Goal: Task Accomplishment & Management: Use online tool/utility

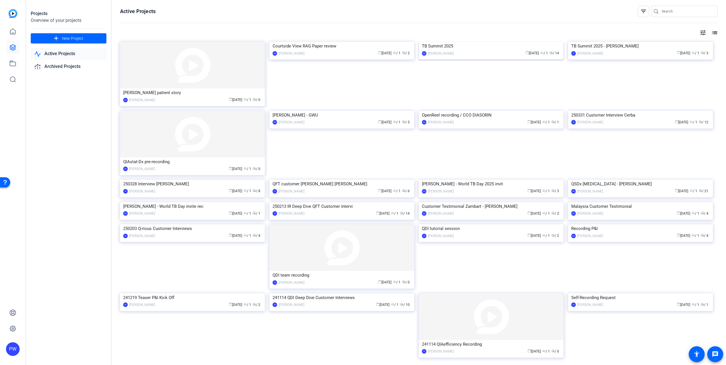
click at [481, 42] on img at bounding box center [491, 42] width 145 height 0
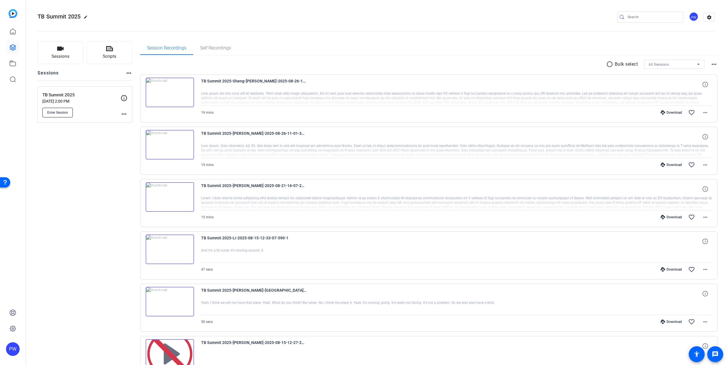
click at [65, 114] on span "Enter Session" at bounding box center [57, 112] width 21 height 5
click at [63, 111] on span "Enter Session" at bounding box center [57, 112] width 21 height 5
click at [66, 58] on span "Sessions" at bounding box center [60, 56] width 18 height 7
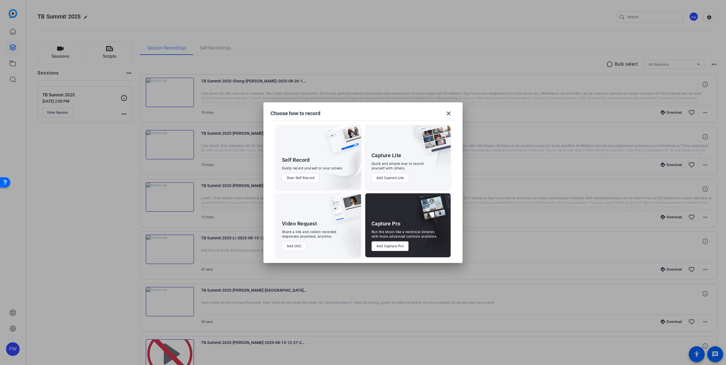
click at [381, 251] on button "Add Capture Pro" at bounding box center [389, 246] width 37 height 10
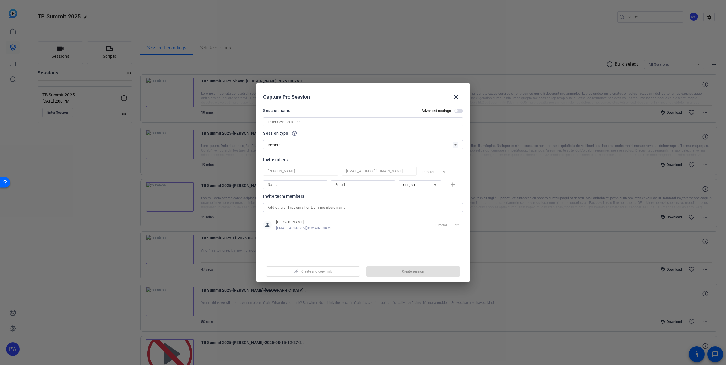
click at [294, 121] on input at bounding box center [363, 122] width 191 height 7
drag, startPoint x: 285, startPoint y: 122, endPoint x: 213, endPoint y: 121, distance: 72.0
click at [213, 121] on div "Choose how to record close Self Record Easily record yourself or your screen. S…" at bounding box center [363, 182] width 726 height 365
paste input "Nurse Story - Global TB Summit (Janice Jespersen)"
type input "Nurse Story - Global TB Summit (Janice Jespersen)"
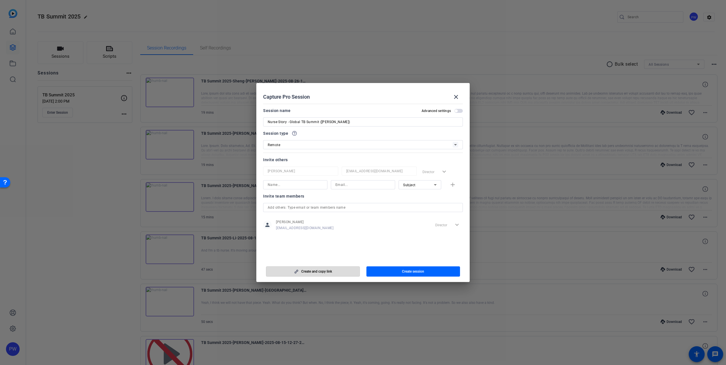
click at [343, 272] on span "button" at bounding box center [312, 272] width 93 height 14
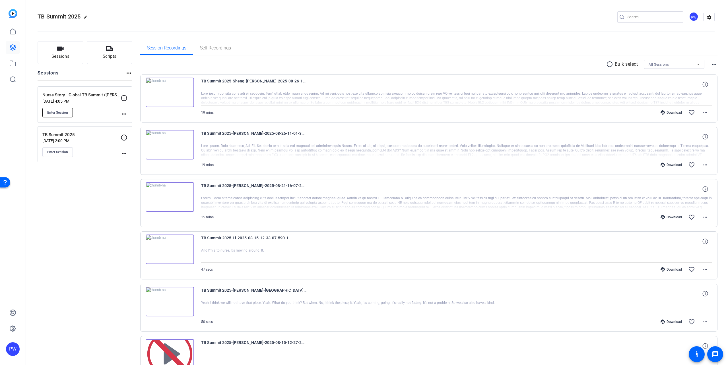
click at [53, 114] on span "Enter Session" at bounding box center [57, 112] width 21 height 5
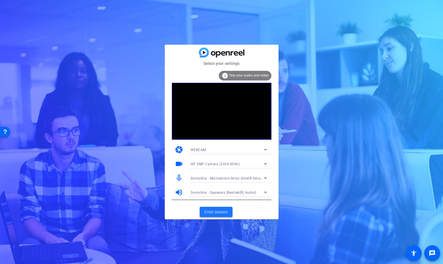
click at [220, 213] on span "Enter session" at bounding box center [216, 212] width 24 height 6
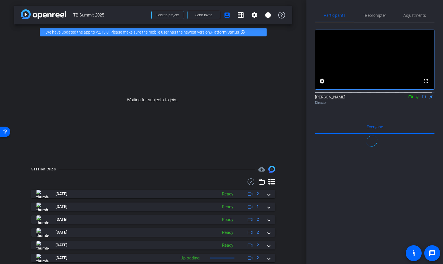
scroll to position [8, 0]
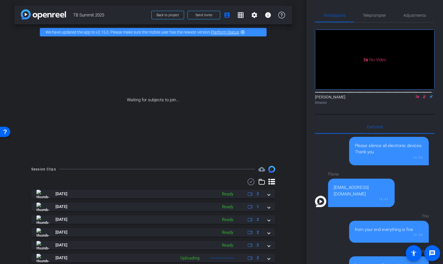
click at [416, 98] on icon at bounding box center [416, 96] width 3 height 3
click at [415, 99] on icon at bounding box center [417, 97] width 5 height 4
click at [202, 16] on span "Send invite" at bounding box center [203, 15] width 17 height 5
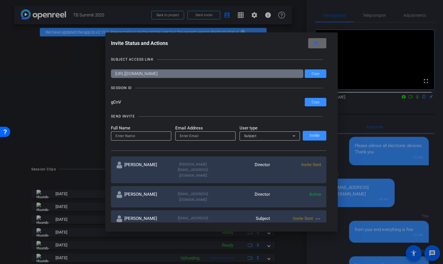
click at [321, 42] on span at bounding box center [317, 43] width 18 height 14
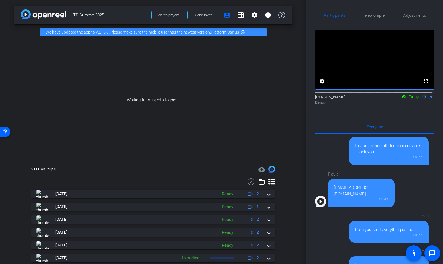
click at [416, 99] on icon at bounding box center [417, 97] width 2 height 4
click at [290, 248] on div "arrow_back TB Summit 2025 Back to project Send invite account_box grid_on setti…" at bounding box center [153, 132] width 306 height 264
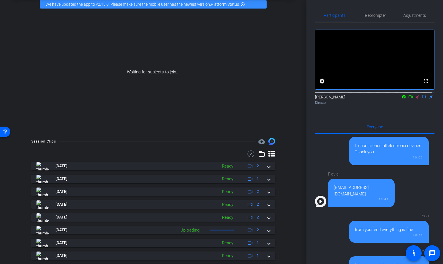
scroll to position [0, 0]
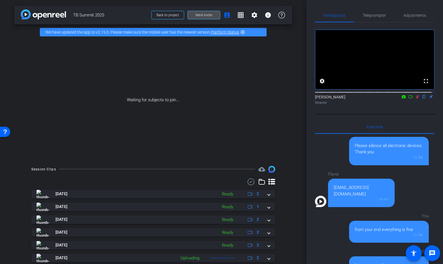
click at [201, 17] on span at bounding box center [204, 15] width 32 height 14
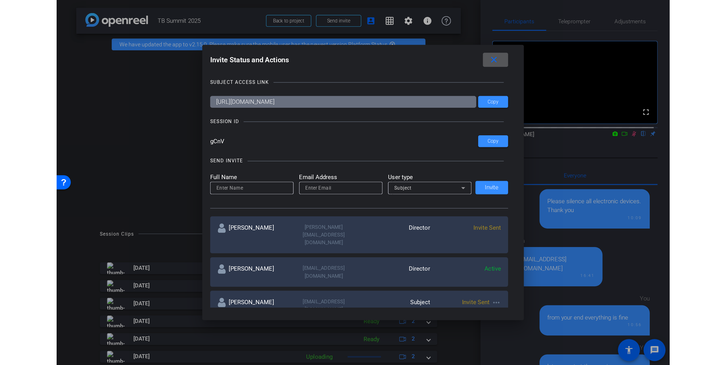
scroll to position [28, 0]
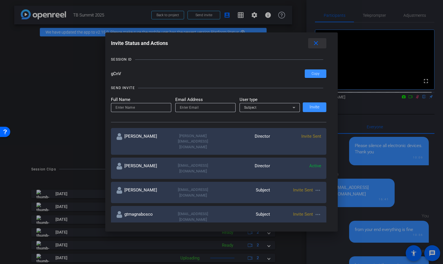
click at [317, 48] on span at bounding box center [317, 43] width 18 height 14
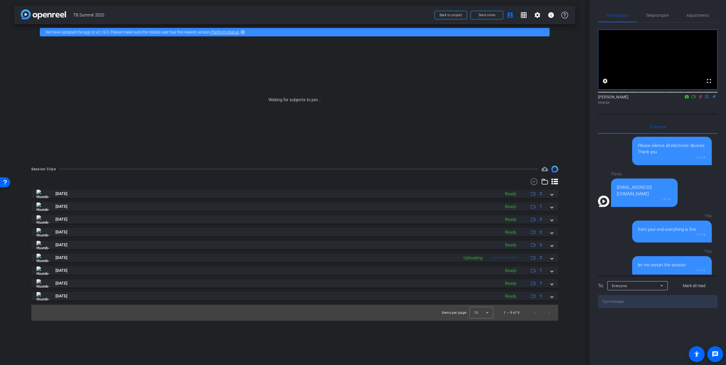
click at [692, 99] on icon at bounding box center [693, 97] width 5 height 4
click at [701, 99] on icon at bounding box center [700, 97] width 5 height 4
click at [493, 16] on span "Send invite" at bounding box center [486, 15] width 17 height 5
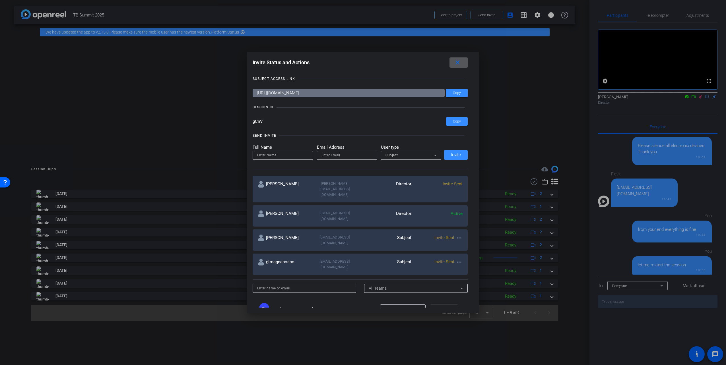
click at [461, 62] on mat-icon "close" at bounding box center [457, 62] width 7 height 7
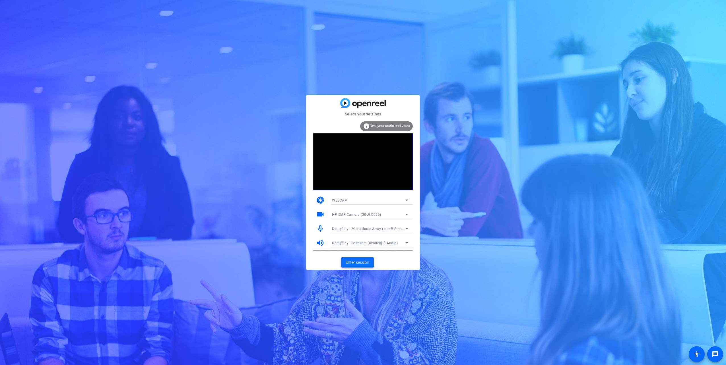
click at [353, 263] on span "Enter session" at bounding box center [357, 263] width 24 height 6
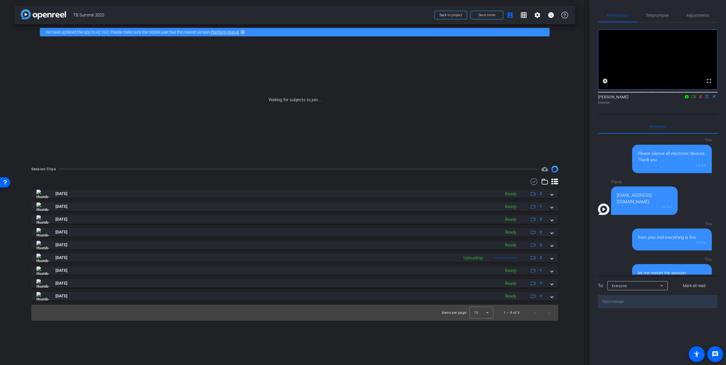
scroll to position [8, 0]
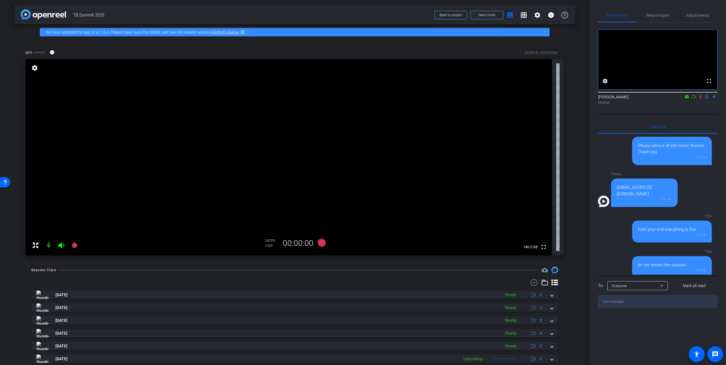
click at [701, 99] on icon at bounding box center [700, 97] width 5 height 4
click at [488, 16] on span "Send invite" at bounding box center [486, 15] width 17 height 5
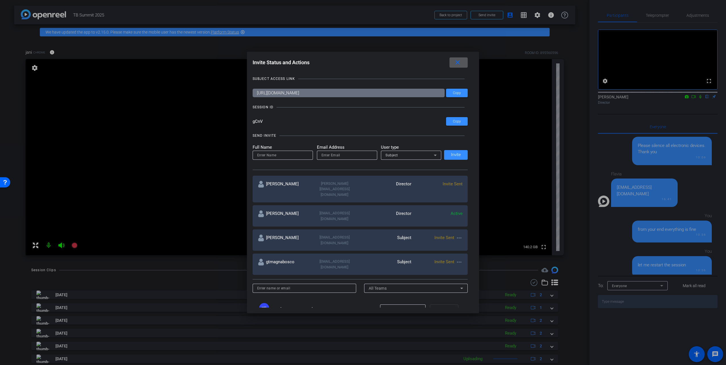
click at [292, 155] on input at bounding box center [282, 155] width 51 height 7
type input "Flavia"
click at [365, 154] on input "email" at bounding box center [346, 155] width 51 height 7
paste input "flavia.de.oliveira-bageritz@qiagen.com"
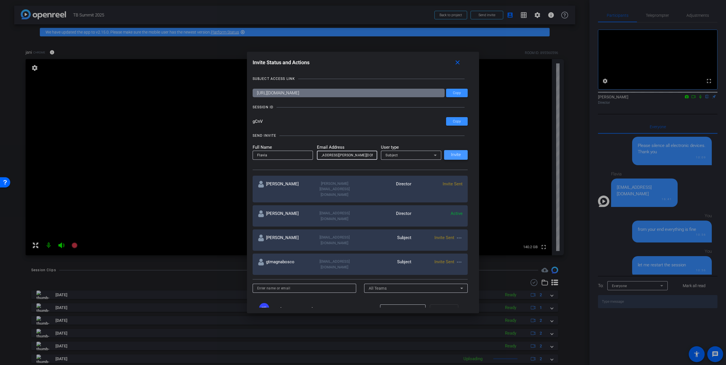
type input "flavia.de.oliveira-bageritz@qiagen.com"
click at [454, 157] on span "Invite" at bounding box center [456, 155] width 10 height 4
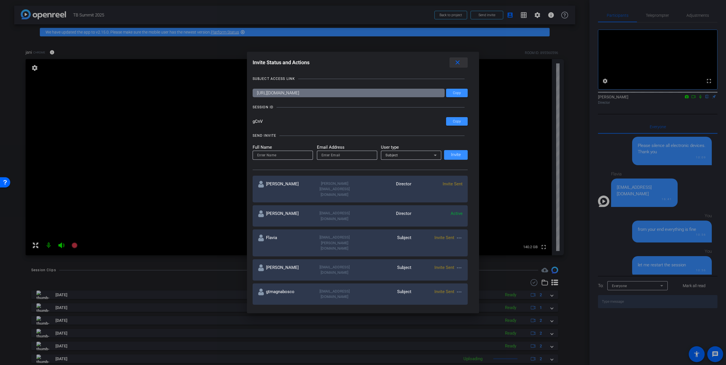
click at [462, 65] on span at bounding box center [458, 63] width 18 height 14
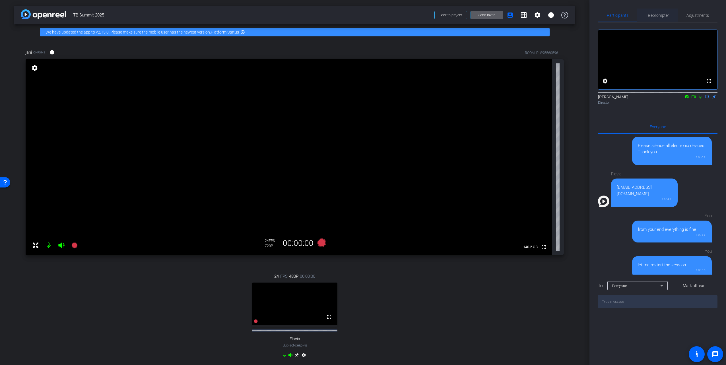
click at [651, 13] on span "Teleprompter" at bounding box center [656, 16] width 23 height 14
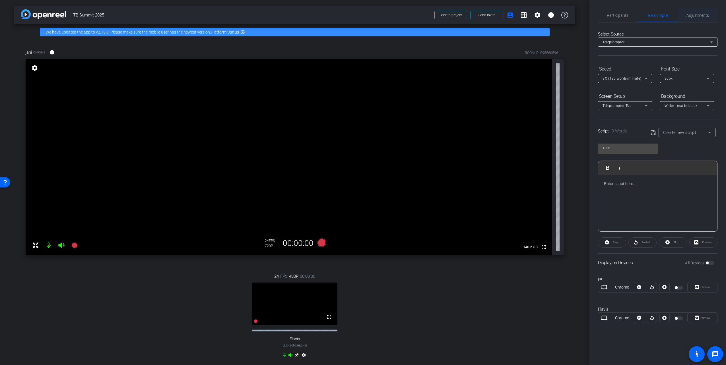
click at [697, 15] on span "Adjustments" at bounding box center [697, 15] width 22 height 4
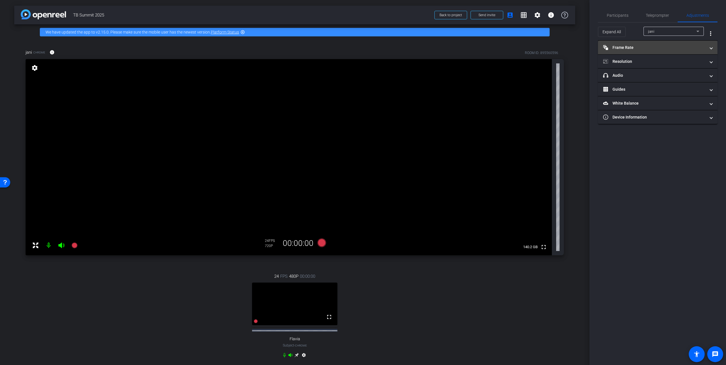
click at [628, 50] on mat-panel-title "Frame Rate Frame Rate" at bounding box center [654, 48] width 102 height 6
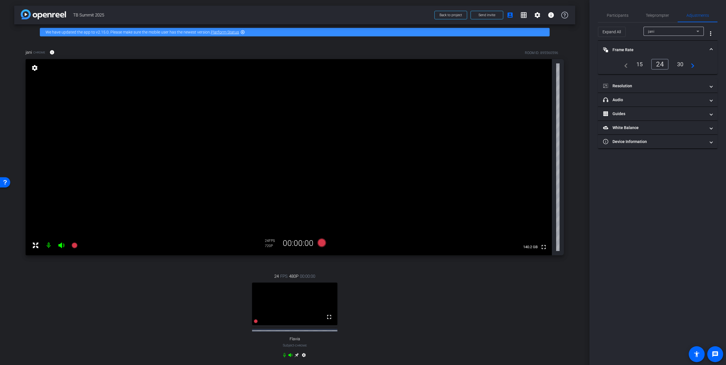
click at [677, 65] on div "30" at bounding box center [679, 64] width 15 height 10
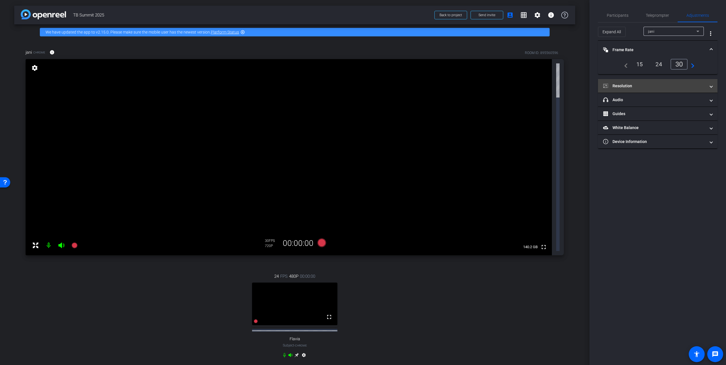
click at [632, 88] on mat-panel-title "Resolution" at bounding box center [654, 86] width 102 height 6
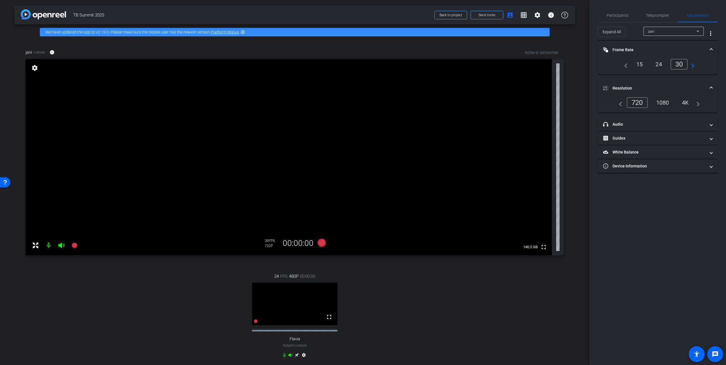
click at [665, 103] on div "1080" at bounding box center [662, 103] width 21 height 10
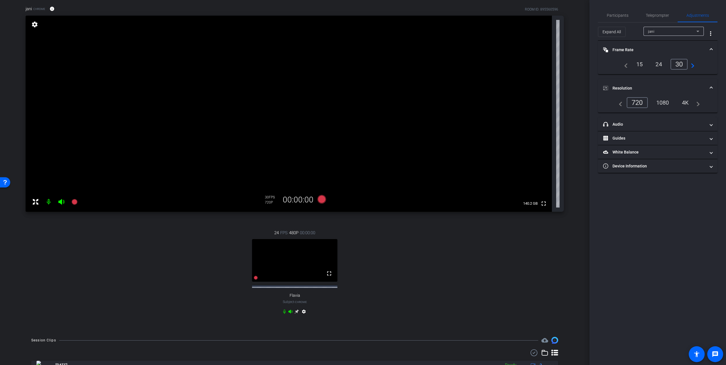
scroll to position [57, 0]
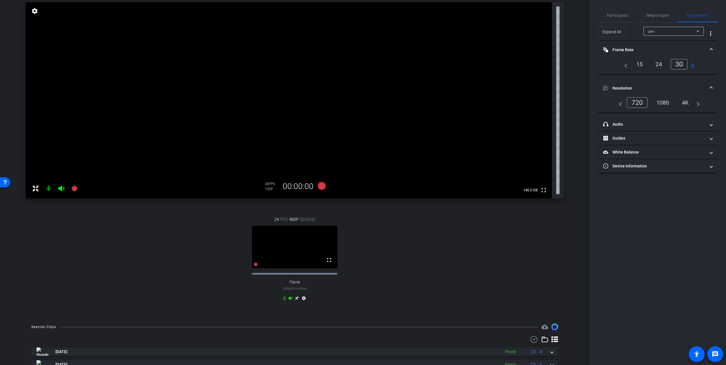
click at [300, 303] on mat-icon "settings" at bounding box center [303, 299] width 7 height 7
type input "11000"
click at [678, 65] on div "30" at bounding box center [679, 64] width 15 height 10
click at [663, 104] on div "1080" at bounding box center [660, 102] width 21 height 10
click at [267, 188] on div "720P" at bounding box center [272, 189] width 14 height 5
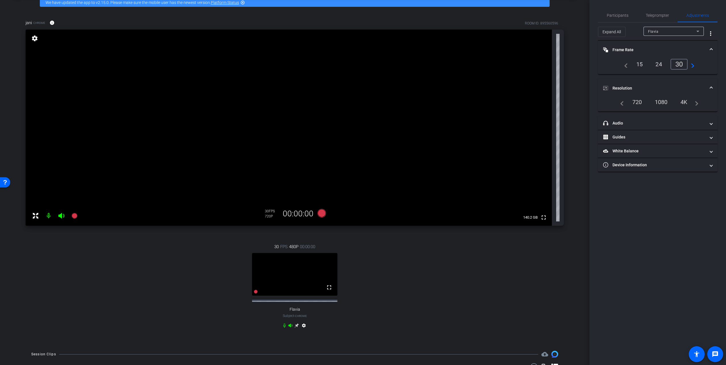
scroll to position [0, 0]
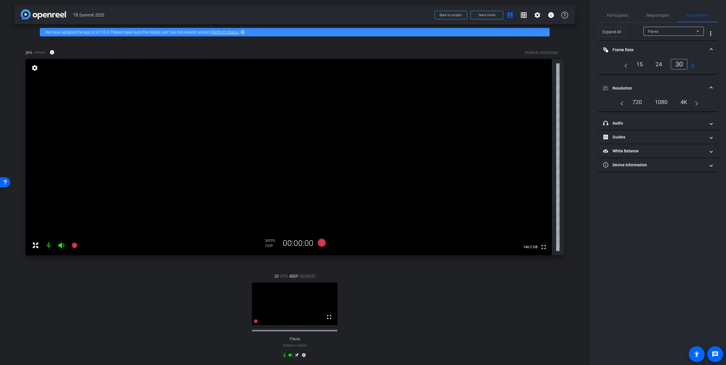
click at [659, 101] on div "1080" at bounding box center [660, 102] width 21 height 10
click at [648, 15] on span "Teleprompter" at bounding box center [656, 15] width 23 height 4
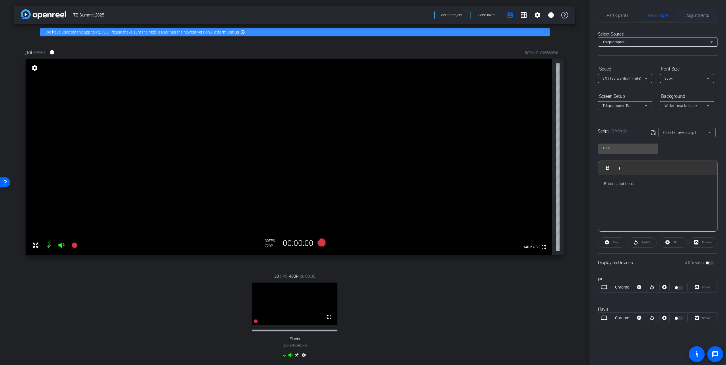
click at [701, 15] on span "Adjustments" at bounding box center [697, 15] width 22 height 4
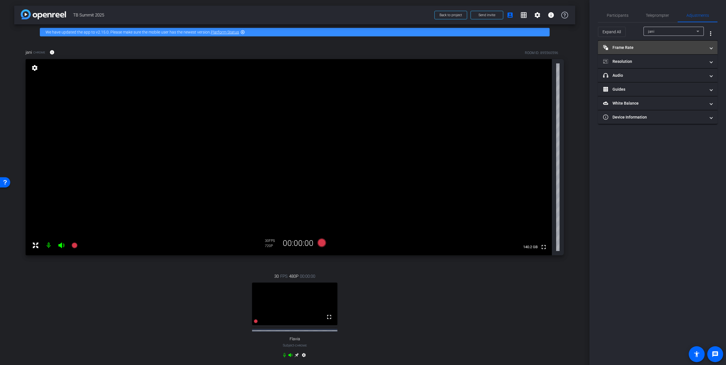
click at [649, 49] on mat-panel-title "Frame Rate Frame Rate" at bounding box center [654, 48] width 102 height 6
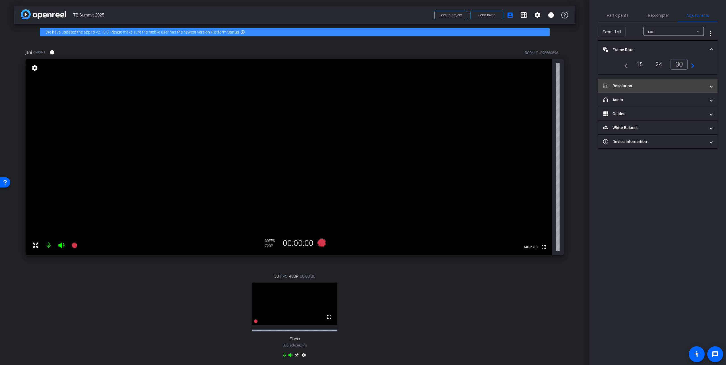
click at [643, 85] on mat-panel-title "Resolution" at bounding box center [654, 86] width 102 height 6
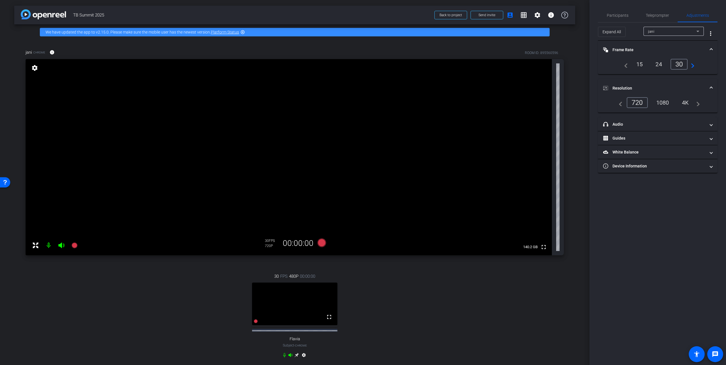
click at [666, 105] on div "1080" at bounding box center [662, 103] width 21 height 10
click at [320, 243] on icon at bounding box center [321, 243] width 9 height 9
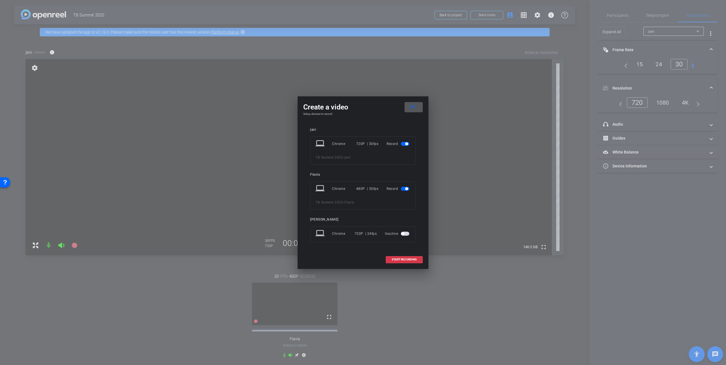
click at [403, 189] on span "button" at bounding box center [405, 189] width 9 height 4
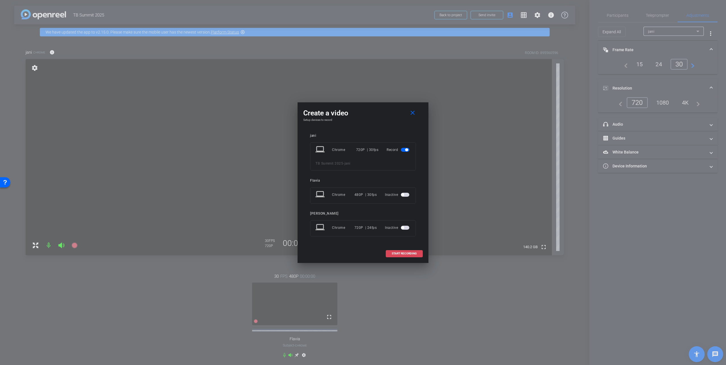
click at [406, 254] on span "START RECORDING" at bounding box center [404, 253] width 25 height 3
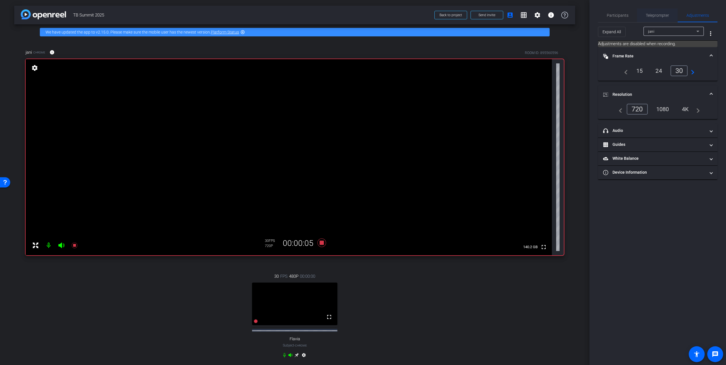
click at [656, 15] on span "Teleprompter" at bounding box center [656, 15] width 23 height 4
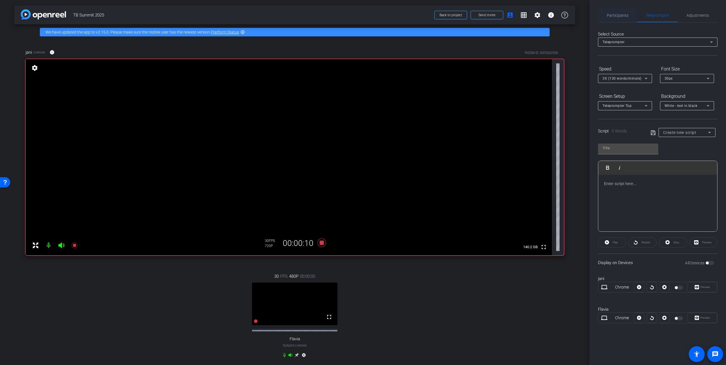
click at [612, 16] on span "Participants" at bounding box center [617, 15] width 22 height 4
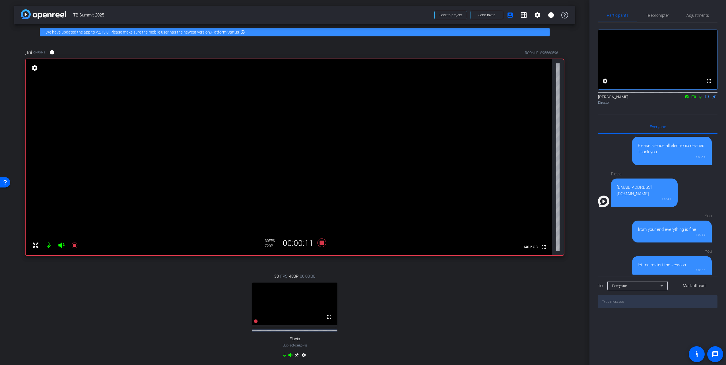
click at [700, 99] on icon at bounding box center [700, 97] width 2 height 4
click at [700, 99] on icon at bounding box center [700, 97] width 5 height 4
click at [700, 99] on icon at bounding box center [700, 97] width 2 height 4
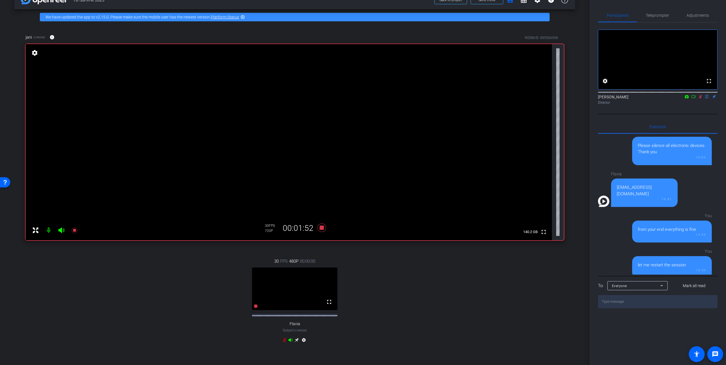
scroll to position [28, 0]
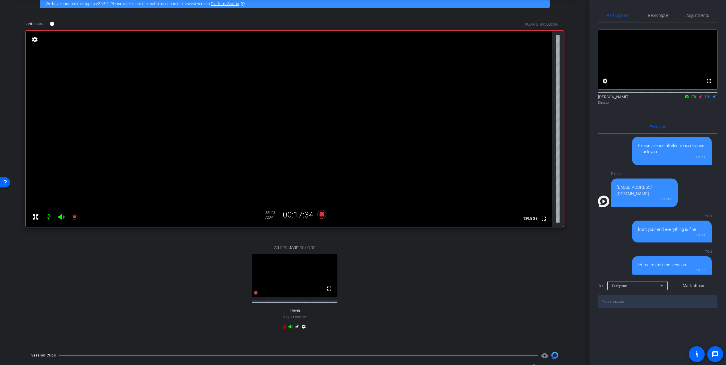
click at [699, 99] on icon at bounding box center [700, 97] width 5 height 4
click at [322, 214] on icon at bounding box center [321, 214] width 9 height 9
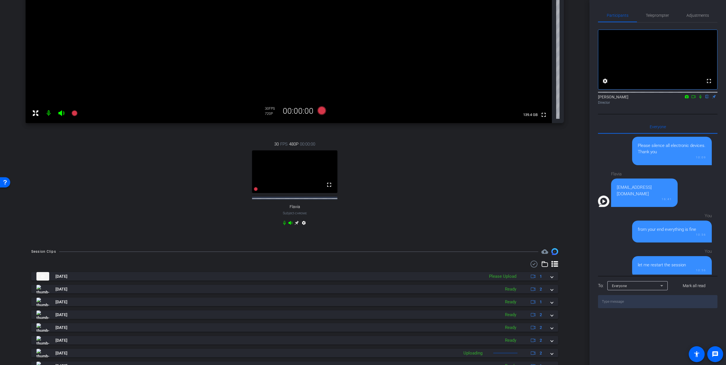
scroll to position [114, 0]
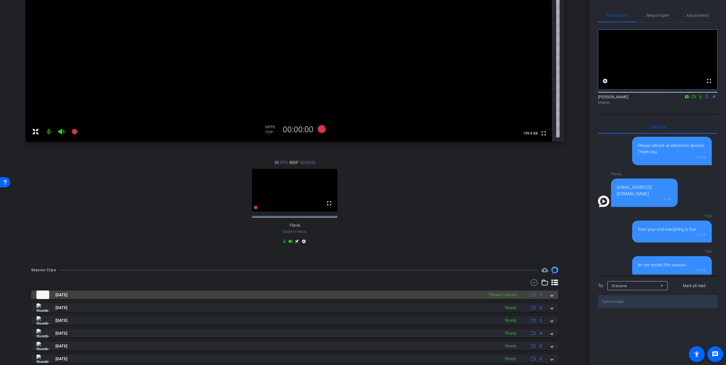
click at [547, 299] on div "Sep 5, 2025 Please Upload 1" at bounding box center [293, 295] width 514 height 9
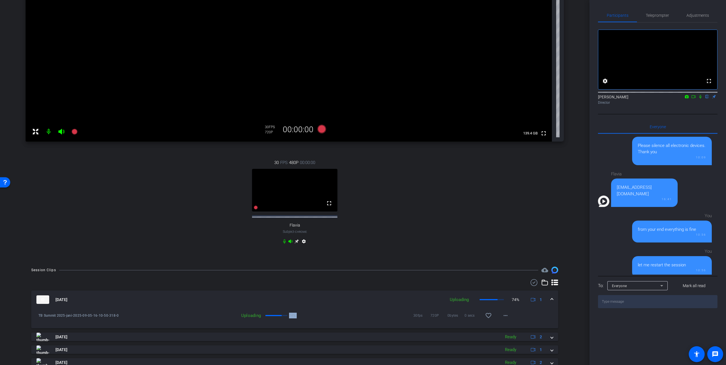
drag, startPoint x: 289, startPoint y: 333, endPoint x: 296, endPoint y: 333, distance: 6.8
click at [296, 322] on div "Uploading 74% 30fps 720P 0bytes 0 secs favorite_border more_horiz" at bounding box center [341, 316] width 342 height 14
click at [296, 322] on div "30fps 720P 0bytes 0 secs favorite_border more_horiz" at bounding box center [404, 316] width 217 height 14
drag, startPoint x: 295, startPoint y: 334, endPoint x: 288, endPoint y: 331, distance: 8.2
click at [288, 322] on div "Uploading 75% 30fps 720P 0bytes 0 secs favorite_border more_horiz" at bounding box center [341, 316] width 342 height 14
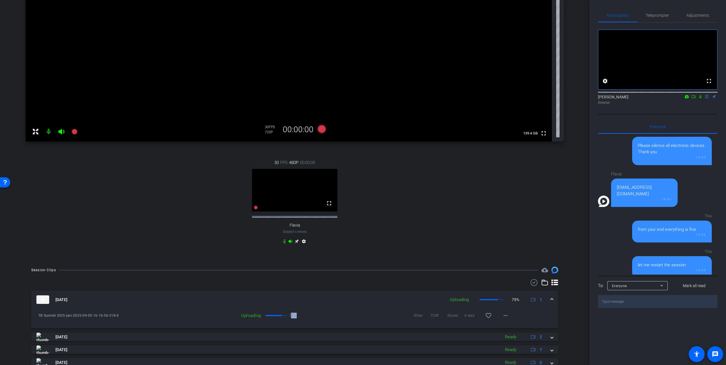
click at [289, 318] on p "75%" at bounding box center [292, 316] width 7 height 6
drag, startPoint x: 288, startPoint y: 333, endPoint x: 295, endPoint y: 331, distance: 7.6
click at [295, 322] on div "Uploading 77% 30fps 720P 0bytes 0 secs favorite_border more_horiz" at bounding box center [341, 316] width 342 height 14
click at [296, 322] on div "30fps 720P 0bytes 0 secs favorite_border more_horiz" at bounding box center [404, 316] width 217 height 14
drag, startPoint x: 296, startPoint y: 333, endPoint x: 288, endPoint y: 331, distance: 8.3
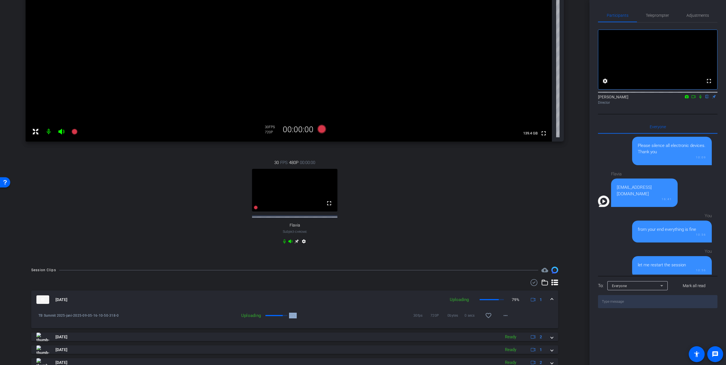
click at [288, 322] on div "Uploading 79% 30fps 720P 0bytes 0 secs favorite_border more_horiz" at bounding box center [341, 316] width 342 height 14
click at [289, 318] on p "79%" at bounding box center [292, 316] width 7 height 6
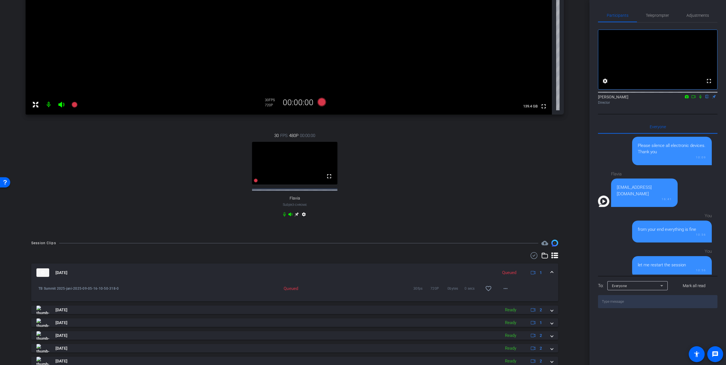
scroll to position [142, 0]
drag, startPoint x: 296, startPoint y: 305, endPoint x: 282, endPoint y: 306, distance: 14.0
click at [282, 290] on div "Queued" at bounding box center [271, 287] width 60 height 6
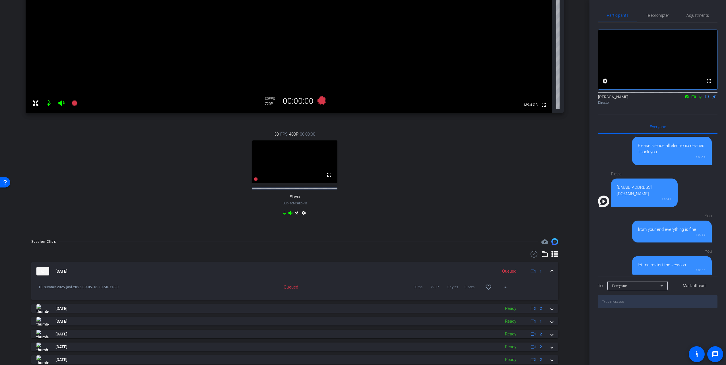
drag, startPoint x: 282, startPoint y: 306, endPoint x: 289, endPoint y: 305, distance: 6.7
click at [289, 290] on div "Queued" at bounding box center [271, 287] width 60 height 6
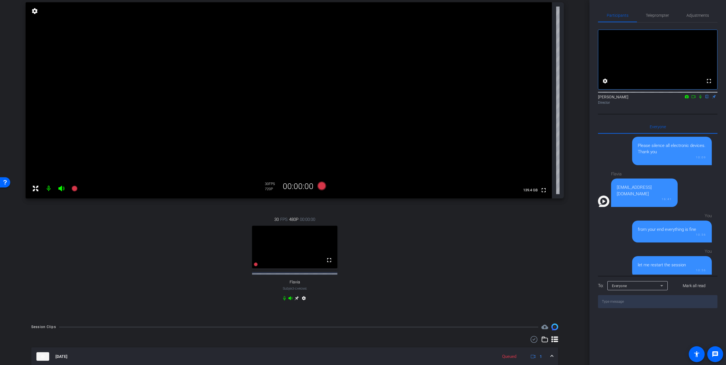
scroll to position [28, 0]
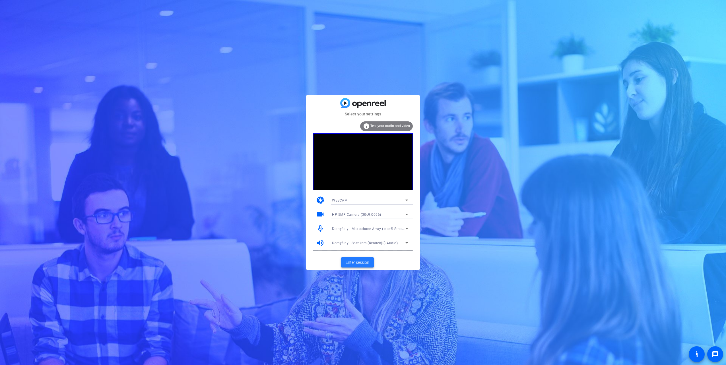
click at [356, 259] on button "Enter session" at bounding box center [357, 262] width 33 height 10
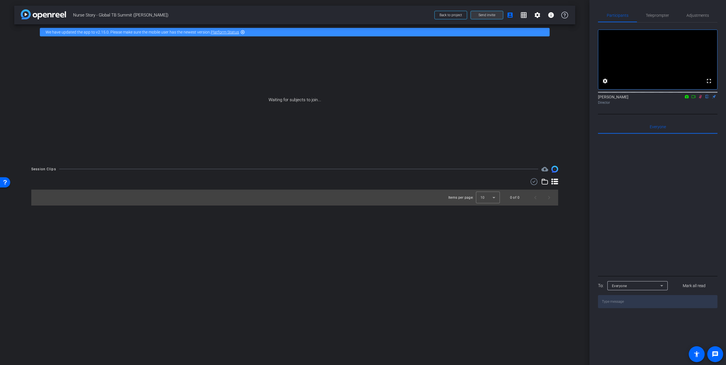
click at [487, 16] on span "Send invite" at bounding box center [486, 15] width 17 height 5
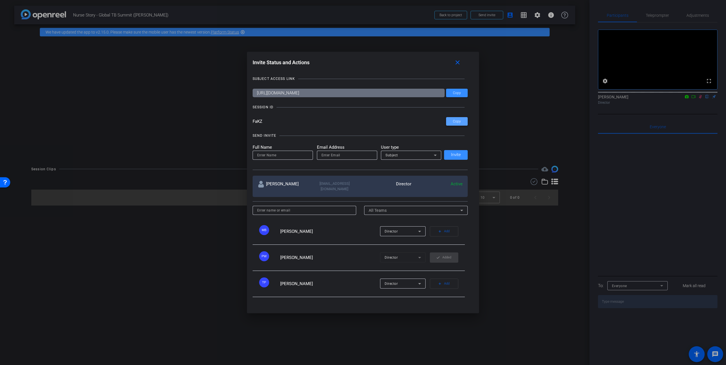
click at [449, 124] on span at bounding box center [457, 122] width 22 height 14
drag, startPoint x: 333, startPoint y: 152, endPoint x: 322, endPoint y: 156, distance: 11.7
click at [333, 152] on input "email" at bounding box center [346, 155] width 51 height 7
paste input "janice_jespersen@gov.nt.ca"
type input "janice_jespersen@gov.nt.ca"
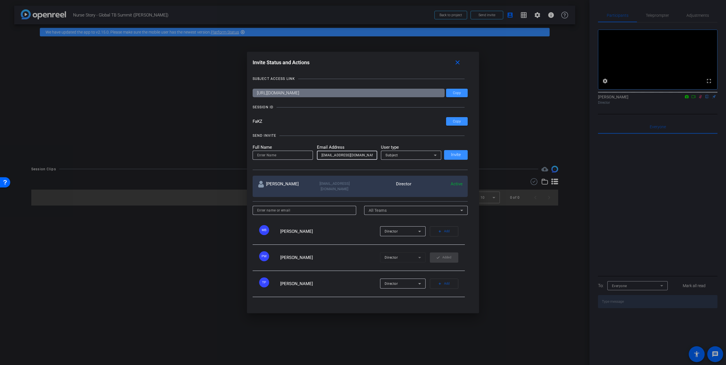
click at [297, 157] on input at bounding box center [282, 155] width 51 height 7
type input "Janice Jespersen"
click at [452, 160] on span at bounding box center [456, 155] width 24 height 14
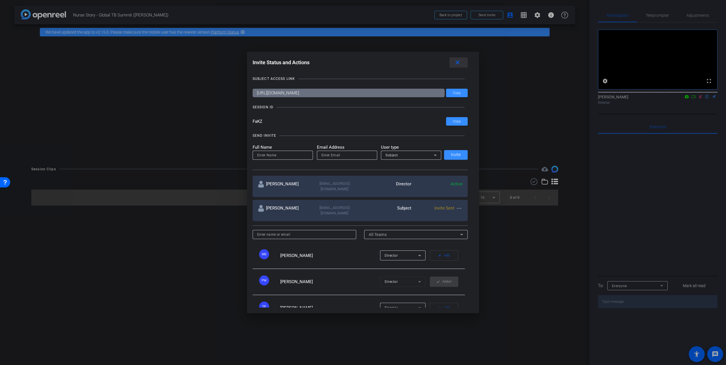
click at [459, 63] on mat-icon "close" at bounding box center [457, 62] width 7 height 7
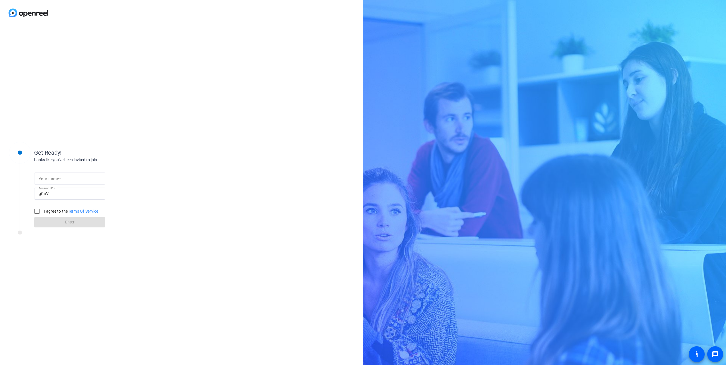
click at [73, 175] on input "Your name" at bounding box center [70, 178] width 62 height 7
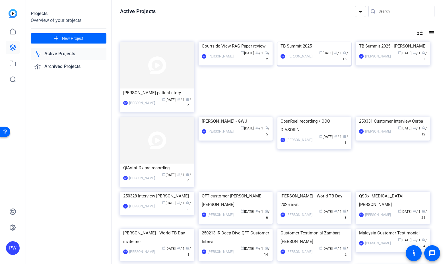
click at [310, 42] on img at bounding box center [314, 42] width 74 height 0
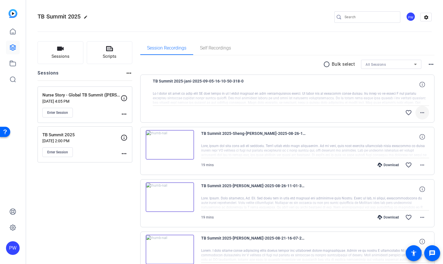
click at [419, 110] on mat-icon "more_horiz" at bounding box center [422, 112] width 7 height 7
click at [88, 212] on div at bounding box center [221, 132] width 443 height 264
click at [125, 113] on mat-icon "more_horiz" at bounding box center [124, 114] width 7 height 7
click at [133, 131] on span "Archive Session" at bounding box center [138, 129] width 26 height 7
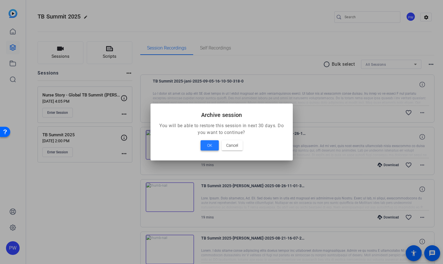
click at [207, 145] on span "OK" at bounding box center [209, 145] width 5 height 7
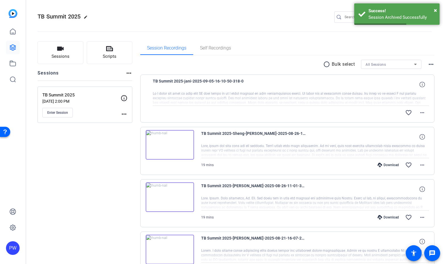
click at [372, 45] on div "Session Recordings Self Recordings" at bounding box center [287, 48] width 294 height 14
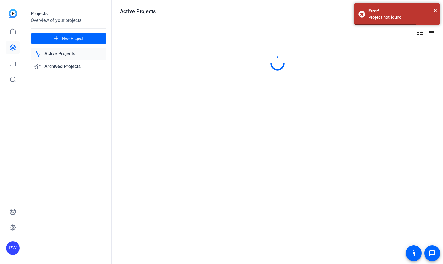
click at [81, 54] on link "Active Projects" at bounding box center [69, 54] width 76 height 12
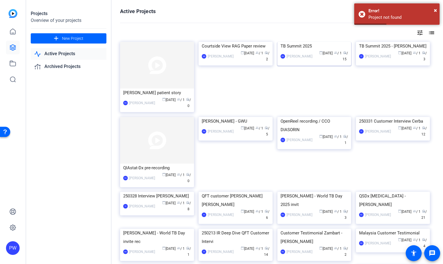
click at [303, 42] on img at bounding box center [314, 42] width 74 height 0
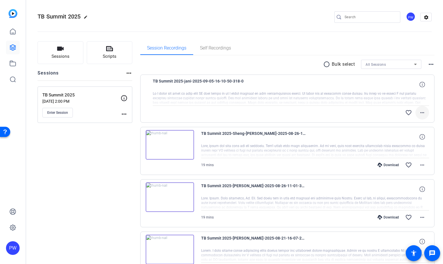
click at [419, 116] on mat-icon "more_horiz" at bounding box center [422, 112] width 7 height 7
click at [212, 80] on div at bounding box center [221, 132] width 443 height 264
drag, startPoint x: 244, startPoint y: 81, endPoint x: 150, endPoint y: 83, distance: 93.9
click at [150, 83] on div "TB Summit 2025-jani-2025-09-05-16-10-50-318-0 favorite_border more_horiz" at bounding box center [287, 98] width 294 height 48
copy span "TB Summit 2025-jani-2025-09-05-16-10-50-318-0"
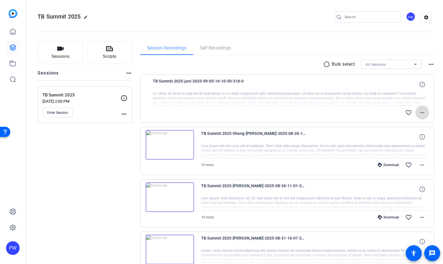
click at [421, 111] on mat-icon "more_horiz" at bounding box center [422, 112] width 7 height 7
click at [122, 115] on div at bounding box center [221, 132] width 443 height 264
click at [65, 113] on span "Enter Session" at bounding box center [57, 112] width 21 height 5
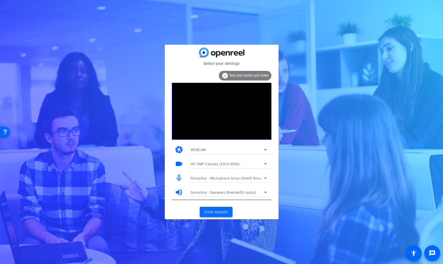
click at [210, 213] on span "Enter session" at bounding box center [216, 212] width 24 height 6
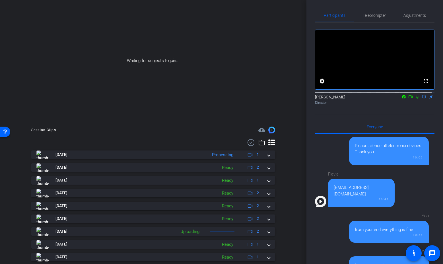
scroll to position [57, 0]
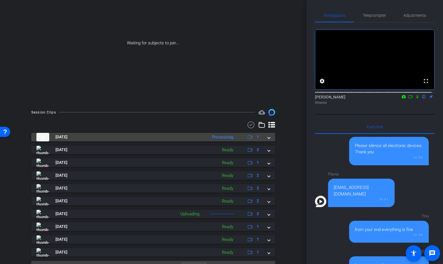
click at [268, 137] on span at bounding box center [269, 137] width 2 height 6
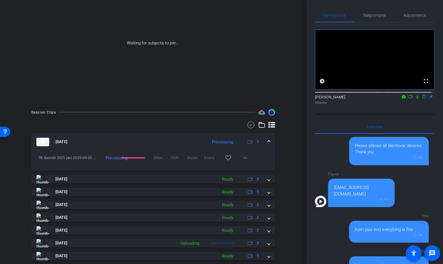
click at [408, 98] on icon at bounding box center [410, 96] width 4 height 3
click at [415, 98] on icon at bounding box center [416, 96] width 3 height 3
click at [415, 99] on icon at bounding box center [417, 97] width 5 height 4
click at [409, 99] on icon at bounding box center [410, 97] width 5 height 4
click at [242, 158] on mat-icon "more_horiz" at bounding box center [245, 157] width 7 height 7
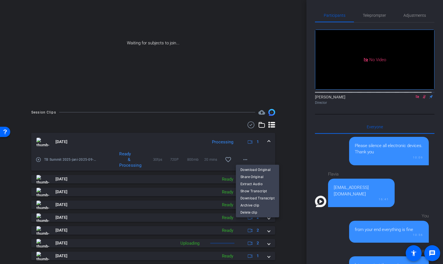
click at [285, 152] on div at bounding box center [221, 132] width 443 height 264
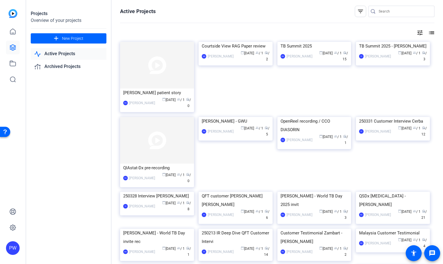
click at [310, 42] on img at bounding box center [314, 42] width 74 height 0
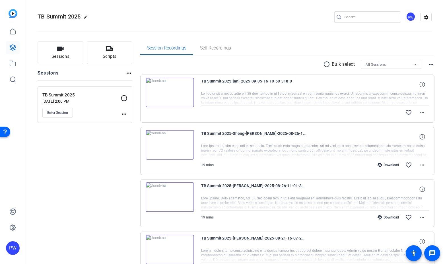
click at [172, 89] on img at bounding box center [170, 93] width 48 height 30
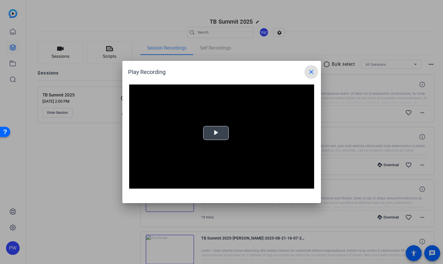
click at [216, 133] on span "Video Player" at bounding box center [216, 133] width 0 height 0
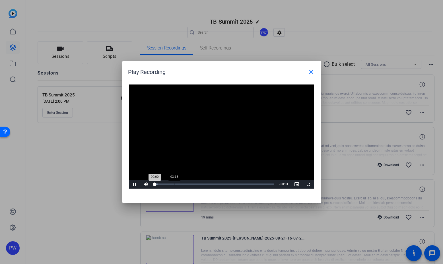
click at [173, 183] on div "Loaded : 2.59% 03:15 00:00" at bounding box center [214, 184] width 125 height 9
click at [161, 183] on div "66%" at bounding box center [159, 184] width 14 height 9
click at [217, 181] on div "Loaded : 18.99% 10:28 03:17" at bounding box center [214, 184] width 125 height 9
click at [255, 189] on div "Video Player is loading. Play Video Pause Mute 100% Current Time 10:32 / Durati…" at bounding box center [221, 141] width 198 height 124
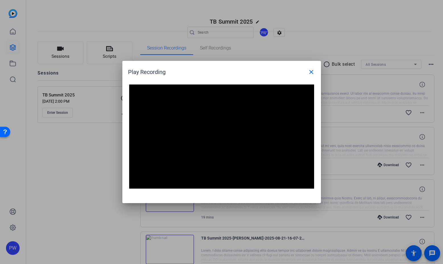
click at [257, 186] on div "Video Player is loading. Play Video Pause Mute 100% Current Time 10:32 / Durati…" at bounding box center [221, 136] width 185 height 104
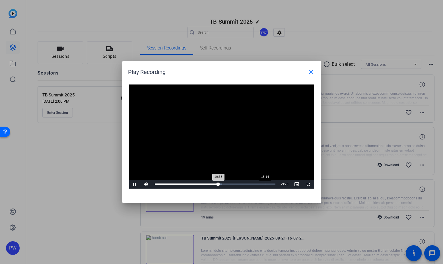
click at [265, 185] on div "Loaded : 55.84% 18:14 10:33" at bounding box center [215, 183] width 121 height 1
click at [308, 74] on mat-icon "close" at bounding box center [311, 72] width 7 height 7
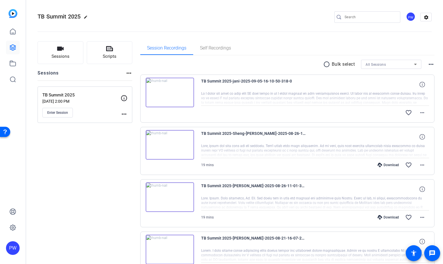
click at [167, 92] on img at bounding box center [170, 93] width 48 height 30
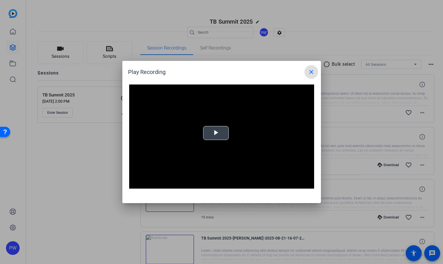
click at [216, 133] on span "Video Player" at bounding box center [216, 133] width 0 height 0
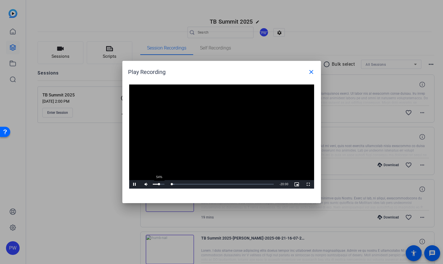
drag, startPoint x: 156, startPoint y: 183, endPoint x: 159, endPoint y: 183, distance: 2.9
click at [159, 183] on div "54%" at bounding box center [159, 184] width 14 height 9
click at [175, 183] on div "Loaded : 2.61% 02:15 03:02" at bounding box center [214, 184] width 125 height 9
click at [182, 183] on div "Loaded : 18.38% 04:41 04:41" at bounding box center [214, 184] width 125 height 9
click at [311, 77] on span at bounding box center [311, 72] width 14 height 14
